Goal: Information Seeking & Learning: Learn about a topic

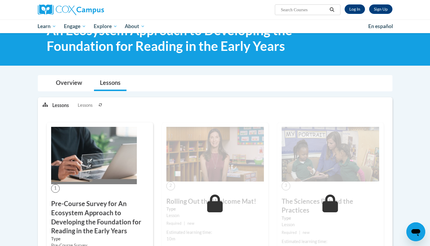
scroll to position [14, 0]
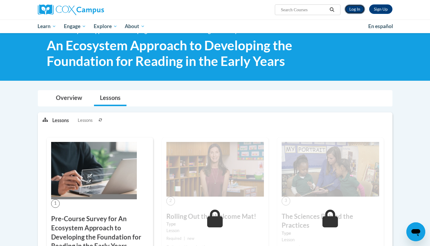
click at [357, 8] on link "Log In" at bounding box center [355, 8] width 20 height 9
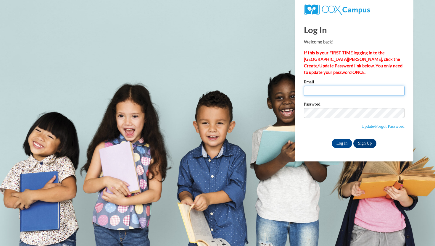
click at [324, 94] on input "Email" at bounding box center [354, 91] width 101 height 10
type input "cmartin@neshobacentral.com"
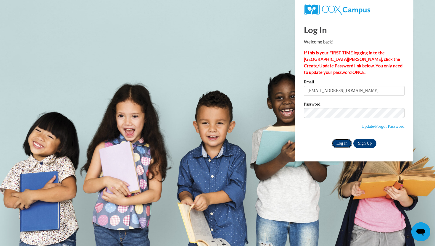
click at [342, 145] on input "Log In" at bounding box center [341, 143] width 21 height 9
click at [362, 91] on input "cmartin@neshobacentral.com" at bounding box center [354, 91] width 101 height 10
click at [346, 143] on input "Log In" at bounding box center [341, 143] width 21 height 9
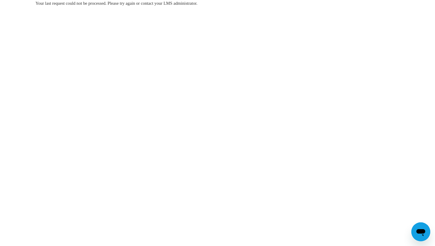
click at [69, 14] on div "Your last request could not be processed. Please try again or contact your LMS …" at bounding box center [217, 21] width 372 height 42
click at [220, 42] on body "Your last request could not be processed. Please try again or contact your LMS …" at bounding box center [217, 123] width 435 height 246
click at [159, 7] on div "Your last request could not be processed. Please try again or contact your LMS …" at bounding box center [217, 21] width 372 height 42
click at [121, 48] on body "Your last request could not be processed. Please try again or contact your LMS …" at bounding box center [217, 123] width 435 height 246
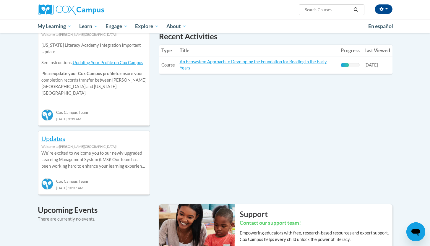
scroll to position [209, 0]
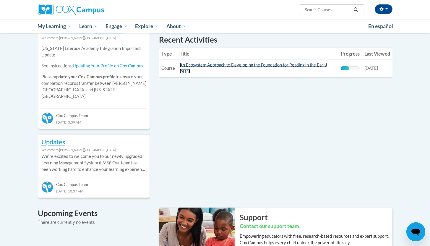
click at [243, 67] on link "An Ecosystem Approach to Developing the Foundation for Reading in the Early Yea…" at bounding box center [253, 67] width 147 height 11
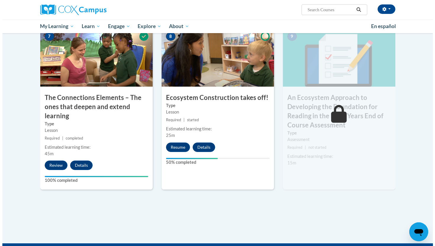
scroll to position [476, 0]
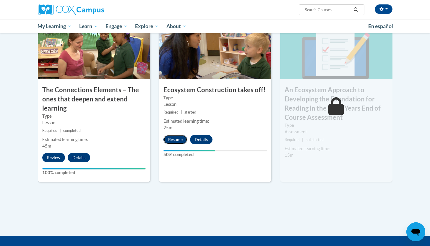
click at [176, 140] on button "Resume" at bounding box center [175, 139] width 24 height 9
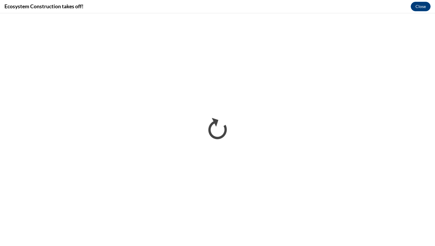
scroll to position [0, 0]
click at [422, 4] on button "Close" at bounding box center [420, 6] width 20 height 9
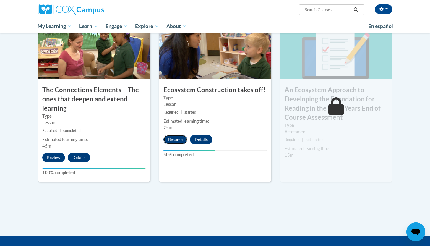
click at [171, 140] on button "Resume" at bounding box center [175, 139] width 24 height 9
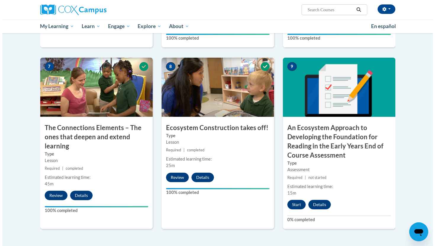
scroll to position [572, 0]
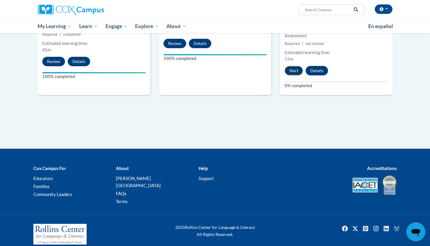
click at [296, 71] on button "Start" at bounding box center [294, 70] width 18 height 9
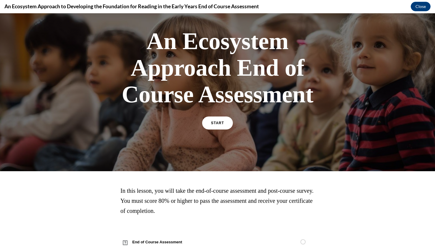
scroll to position [48, 0]
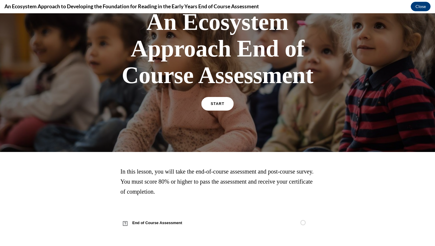
click at [215, 102] on span "START" at bounding box center [217, 104] width 14 height 4
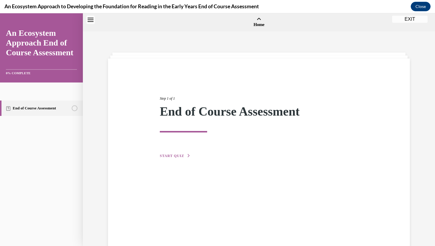
scroll to position [18, 0]
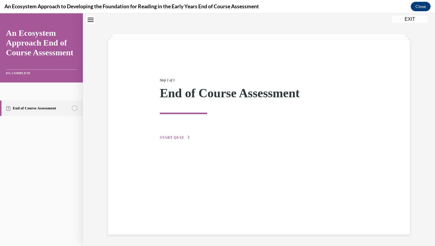
click at [176, 139] on span "START QUIZ" at bounding box center [172, 137] width 24 height 4
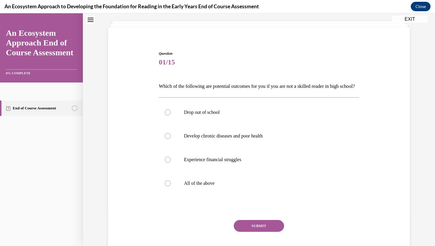
scroll to position [32, 0]
click at [184, 188] on label "All of the above" at bounding box center [259, 183] width 200 height 24
click at [171, 186] on input "All of the above" at bounding box center [168, 183] width 6 height 6
radio input "true"
click at [248, 231] on button "SUBMIT" at bounding box center [259, 225] width 50 height 12
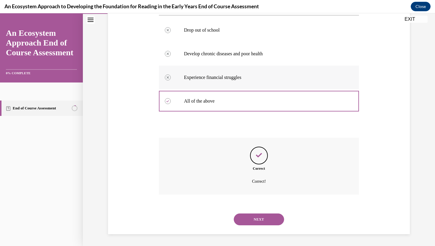
scroll to position [124, 0]
click at [251, 219] on button "NEXT" at bounding box center [259, 219] width 50 height 12
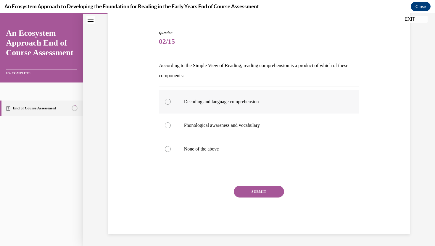
click at [213, 104] on p "Decoding and language comprehension" at bounding box center [264, 102] width 160 height 6
click at [171, 104] on input "Decoding and language comprehension" at bounding box center [168, 102] width 6 height 6
radio input "true"
click at [249, 192] on button "SUBMIT" at bounding box center [259, 192] width 50 height 12
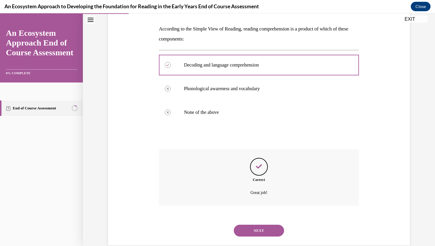
scroll to position [100, 0]
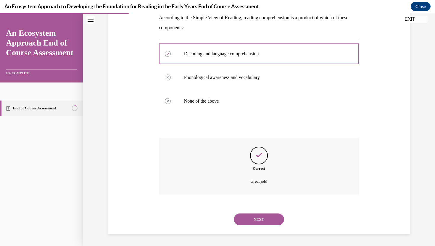
click at [263, 218] on button "NEXT" at bounding box center [259, 219] width 50 height 12
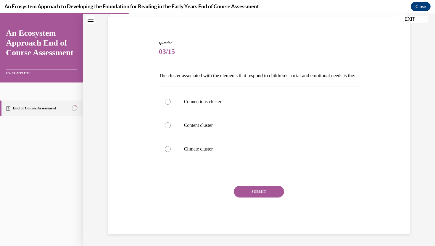
scroll to position [52, 0]
click at [193, 150] on p "Climate cluster" at bounding box center [264, 149] width 160 height 6
click at [171, 150] on input "Climate cluster" at bounding box center [168, 149] width 6 height 6
radio input "true"
click at [253, 193] on button "SUBMIT" at bounding box center [259, 192] width 50 height 12
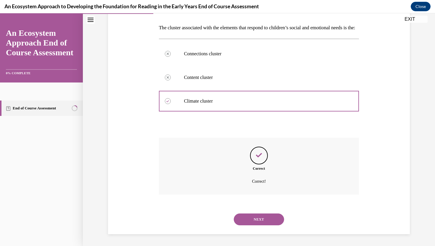
scroll to position [100, 0]
click at [257, 218] on button "NEXT" at bounding box center [259, 219] width 50 height 12
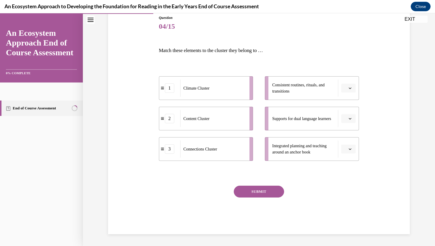
scroll to position [66, 0]
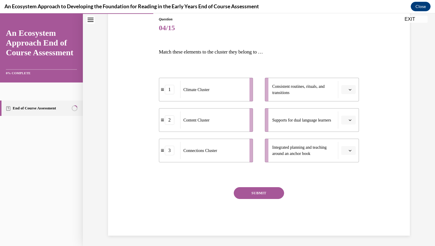
click at [216, 93] on div "Climate Cluster" at bounding box center [212, 89] width 65 height 17
drag, startPoint x: 244, startPoint y: 93, endPoint x: 358, endPoint y: 92, distance: 113.5
click at [357, 92] on li "1 Climate Cluster" at bounding box center [319, 89] width 94 height 24
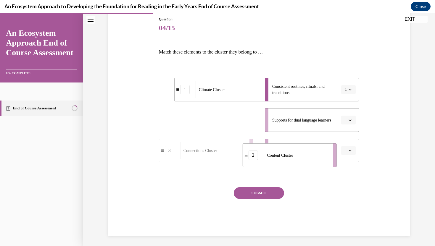
drag, startPoint x: 219, startPoint y: 124, endPoint x: 305, endPoint y: 156, distance: 91.8
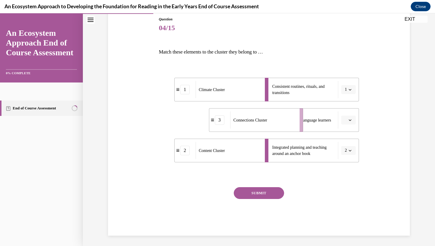
drag, startPoint x: 221, startPoint y: 122, endPoint x: 270, endPoint y: 121, distance: 50.0
click at [270, 121] on div "Connections Cluster" at bounding box center [262, 119] width 65 height 17
click at [251, 192] on button "SUBMIT" at bounding box center [259, 193] width 50 height 12
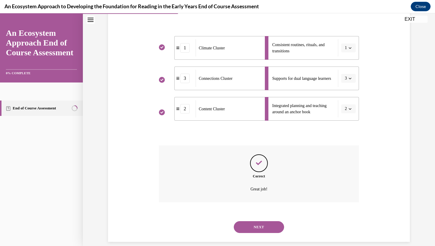
scroll to position [115, 0]
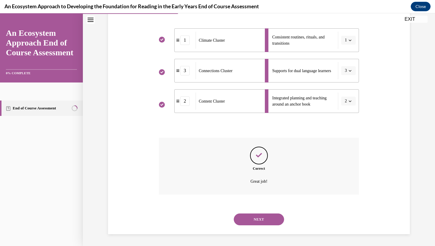
click at [251, 217] on button "NEXT" at bounding box center [259, 219] width 50 height 12
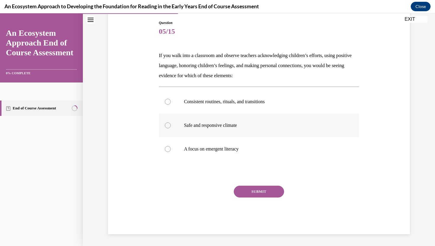
click at [171, 127] on label "Safe and responsive climate" at bounding box center [259, 126] width 200 height 24
click at [171, 127] on input "Safe and responsive climate" at bounding box center [168, 125] width 6 height 6
radio input "true"
click at [260, 194] on button "SUBMIT" at bounding box center [259, 192] width 50 height 12
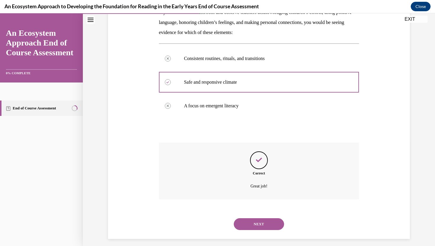
scroll to position [110, 0]
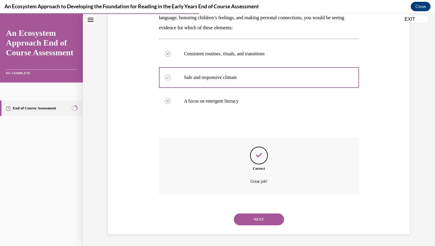
click at [258, 223] on button "NEXT" at bounding box center [259, 219] width 50 height 12
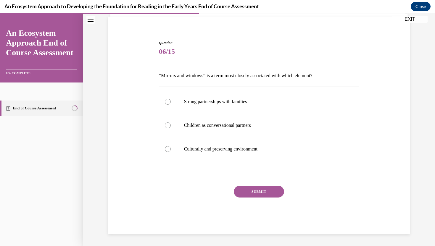
scroll to position [42, 0]
click at [213, 148] on p "Culturally and preserving environment" at bounding box center [264, 149] width 160 height 6
click at [171, 148] on input "Culturally and preserving environment" at bounding box center [168, 149] width 6 height 6
radio input "true"
click at [263, 190] on button "SUBMIT" at bounding box center [259, 192] width 50 height 12
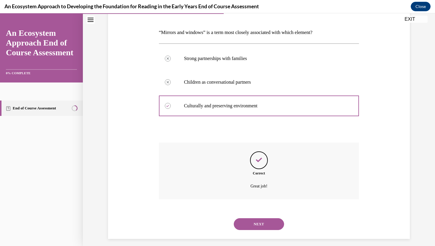
scroll to position [90, 0]
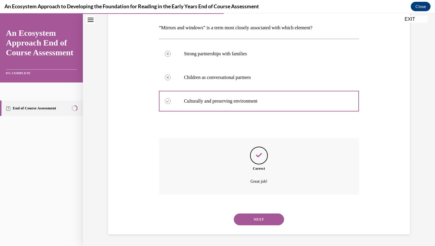
click at [249, 221] on button "NEXT" at bounding box center [259, 219] width 50 height 12
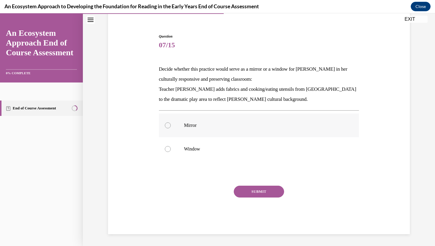
click at [179, 126] on label "Mirror" at bounding box center [259, 126] width 200 height 24
click at [171, 126] on input "Mirror" at bounding box center [168, 125] width 6 height 6
radio input "true"
click at [237, 186] on button "SUBMIT" at bounding box center [259, 192] width 50 height 12
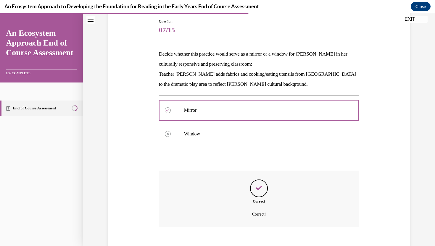
scroll to position [96, 0]
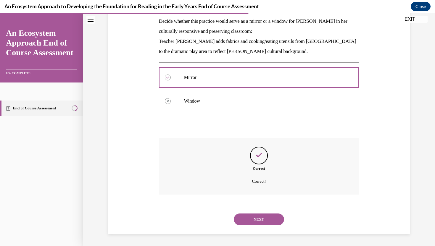
click at [250, 217] on button "NEXT" at bounding box center [259, 219] width 50 height 12
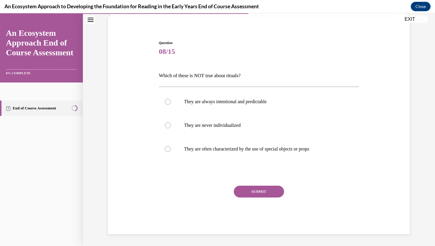
scroll to position [42, 0]
click at [208, 128] on p "They are never individualized" at bounding box center [264, 125] width 160 height 6
click at [171, 128] on input "They are never individualized" at bounding box center [168, 125] width 6 height 6
radio input "true"
click at [253, 194] on button "SUBMIT" at bounding box center [259, 192] width 50 height 12
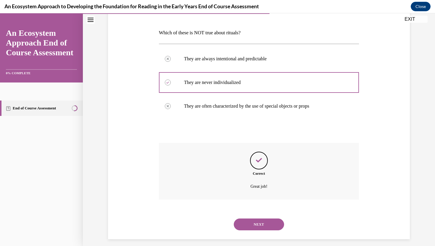
scroll to position [90, 0]
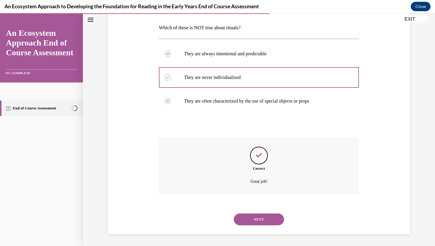
click at [256, 219] on button "NEXT" at bounding box center [259, 219] width 50 height 12
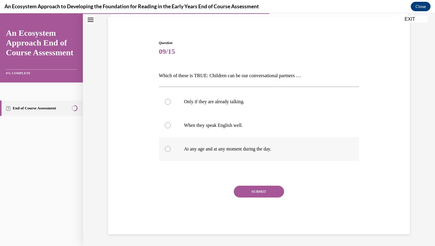
click at [194, 148] on p "At any age and at any moment during the day." at bounding box center [264, 149] width 160 height 6
click at [171, 148] on input "At any age and at any moment during the day." at bounding box center [168, 149] width 6 height 6
radio input "true"
click at [259, 195] on button "SUBMIT" at bounding box center [259, 192] width 50 height 12
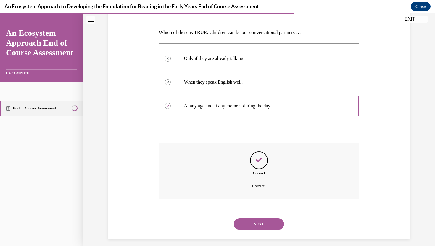
scroll to position [90, 0]
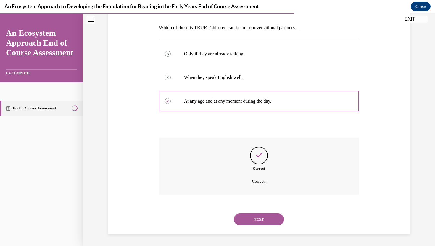
click at [253, 218] on button "NEXT" at bounding box center [259, 219] width 50 height 12
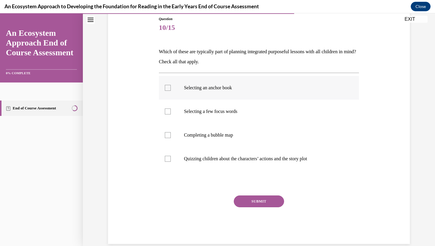
click at [163, 83] on label "Selecting an anchor book" at bounding box center [259, 88] width 200 height 24
click at [165, 85] on input "Selecting an anchor book" at bounding box center [168, 88] width 6 height 6
checkbox input "true"
click at [212, 116] on label "Selecting a few focus words" at bounding box center [259, 112] width 200 height 24
click at [171, 114] on input "Selecting a few focus words" at bounding box center [168, 111] width 6 height 6
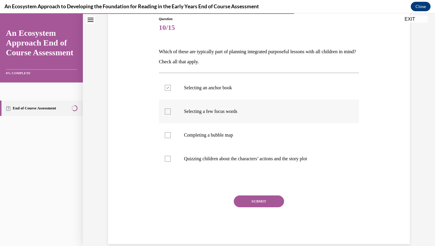
checkbox input "true"
click at [207, 137] on p "Completing a bubble map" at bounding box center [264, 135] width 160 height 6
click at [171, 137] on input "Completing a bubble map" at bounding box center [168, 135] width 6 height 6
checkbox input "true"
click at [247, 200] on button "SUBMIT" at bounding box center [259, 201] width 50 height 12
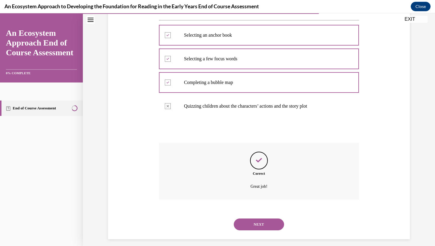
scroll to position [124, 0]
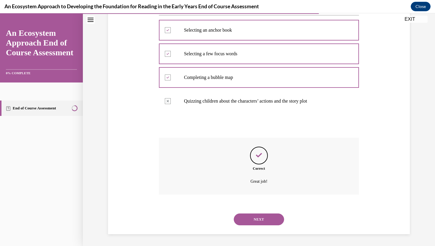
click at [247, 213] on div "NEXT" at bounding box center [259, 220] width 200 height 24
click at [254, 223] on button "NEXT" at bounding box center [259, 219] width 50 height 12
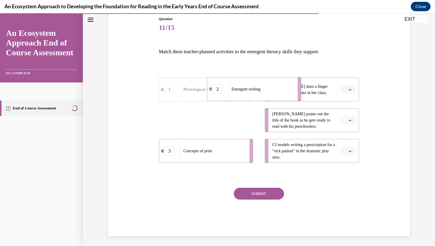
drag, startPoint x: 223, startPoint y: 125, endPoint x: 271, endPoint y: 94, distance: 57.1
click at [271, 94] on div "Emergent writing" at bounding box center [260, 88] width 65 height 17
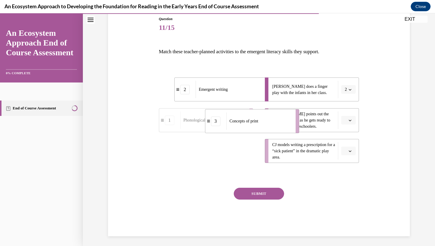
drag, startPoint x: 221, startPoint y: 151, endPoint x: 267, endPoint y: 121, distance: 54.9
click at [267, 121] on div "Concepts of print" at bounding box center [258, 120] width 65 height 17
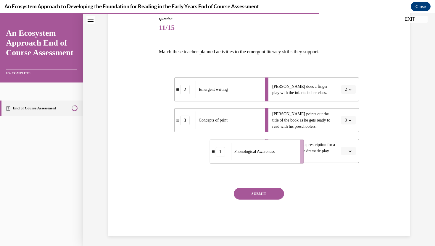
drag, startPoint x: 205, startPoint y: 153, endPoint x: 255, endPoint y: 154, distance: 50.6
click at [255, 154] on span "Phonological Awareness" at bounding box center [254, 151] width 40 height 4
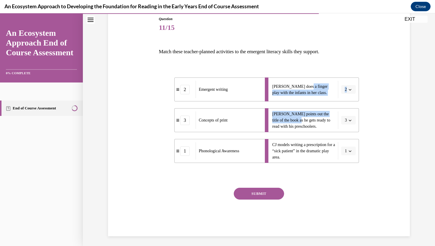
drag, startPoint x: 301, startPoint y: 84, endPoint x: 298, endPoint y: 119, distance: 35.9
click at [298, 119] on ul "Lulu does a finger play with the infants in her class. 2 Leonardo points out th…" at bounding box center [309, 119] width 100 height 85
click at [242, 89] on div "Emergent writing" at bounding box center [227, 89] width 65 height 17
click at [348, 90] on icon "button" at bounding box center [349, 89] width 3 height 3
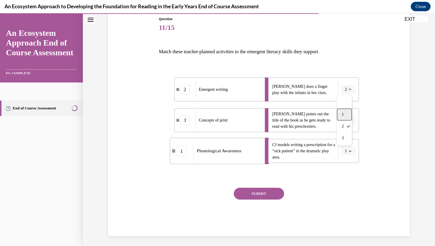
click at [347, 113] on div "1" at bounding box center [344, 114] width 15 height 12
click at [348, 150] on icon "button" at bounding box center [349, 151] width 3 height 3
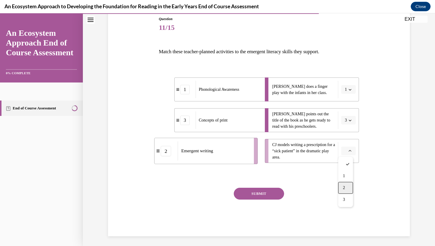
click at [343, 189] on span "2" at bounding box center [344, 187] width 2 height 5
click at [260, 193] on button "SUBMIT" at bounding box center [259, 194] width 50 height 12
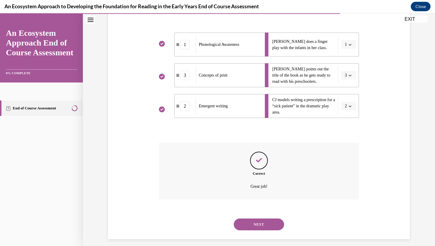
scroll to position [116, 0]
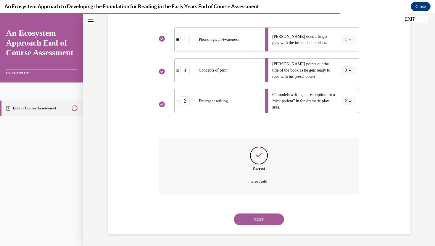
click at [255, 218] on button "NEXT" at bounding box center [259, 219] width 50 height 12
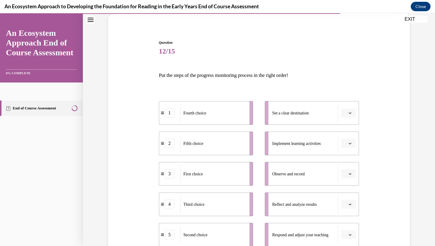
scroll to position [42, 0]
click at [348, 114] on icon "button" at bounding box center [349, 112] width 3 height 3
click at [346, 160] on div "3" at bounding box center [345, 162] width 15 height 12
click at [351, 142] on button "button" at bounding box center [348, 143] width 14 height 9
click at [343, 179] on span "2" at bounding box center [344, 180] width 2 height 5
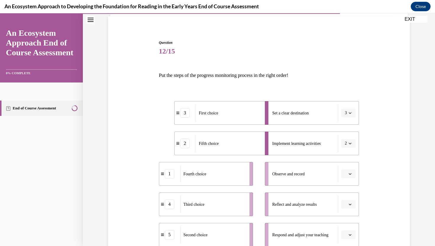
click at [349, 171] on button "button" at bounding box center [348, 173] width 14 height 9
click at [414, 99] on div "Question 12/15 Put the steps of the progress monitoring process in the right or…" at bounding box center [259, 161] width 352 height 342
click at [346, 140] on button "2" at bounding box center [348, 143] width 14 height 9
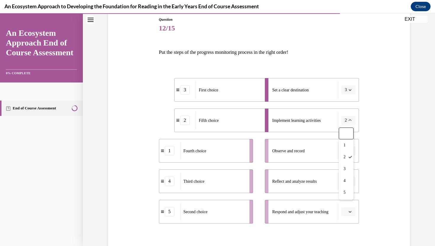
click at [348, 122] on button "2" at bounding box center [348, 120] width 14 height 9
